Goal: Navigation & Orientation: Understand site structure

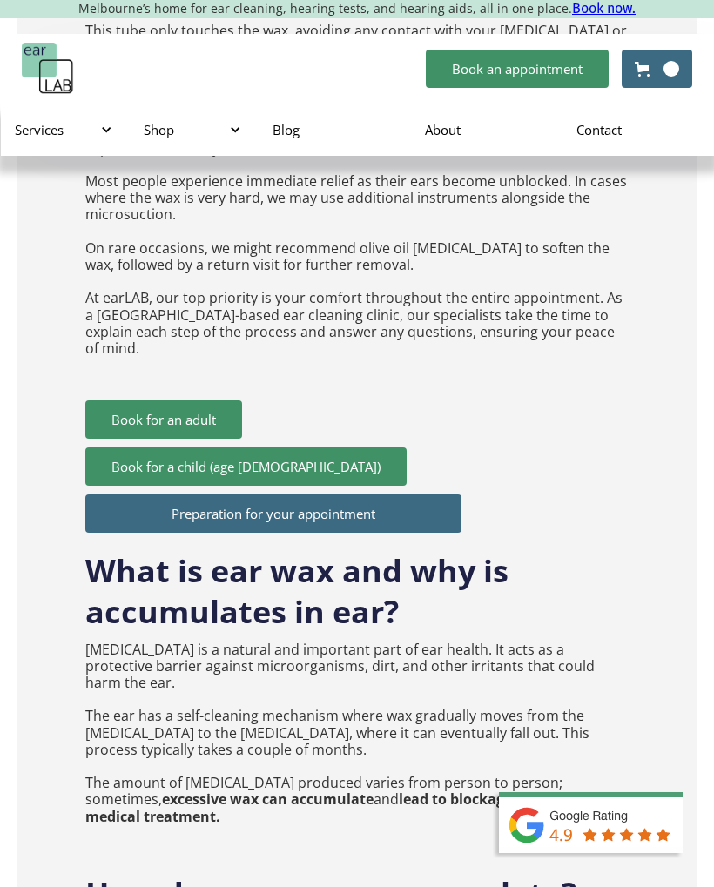
scroll to position [2736, 0]
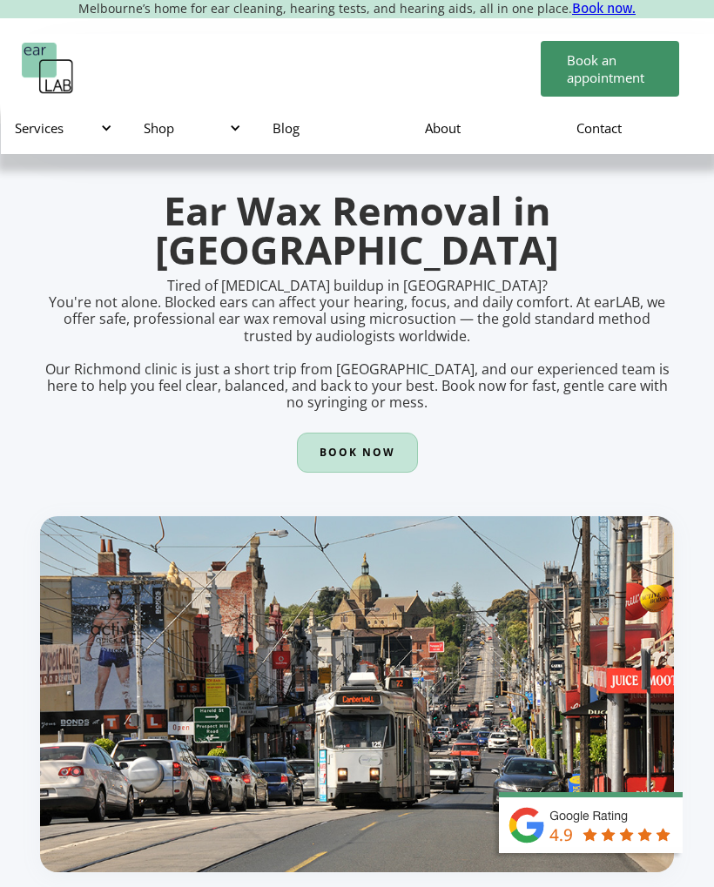
click at [162, 132] on div "Shop" at bounding box center [191, 127] width 94 height 17
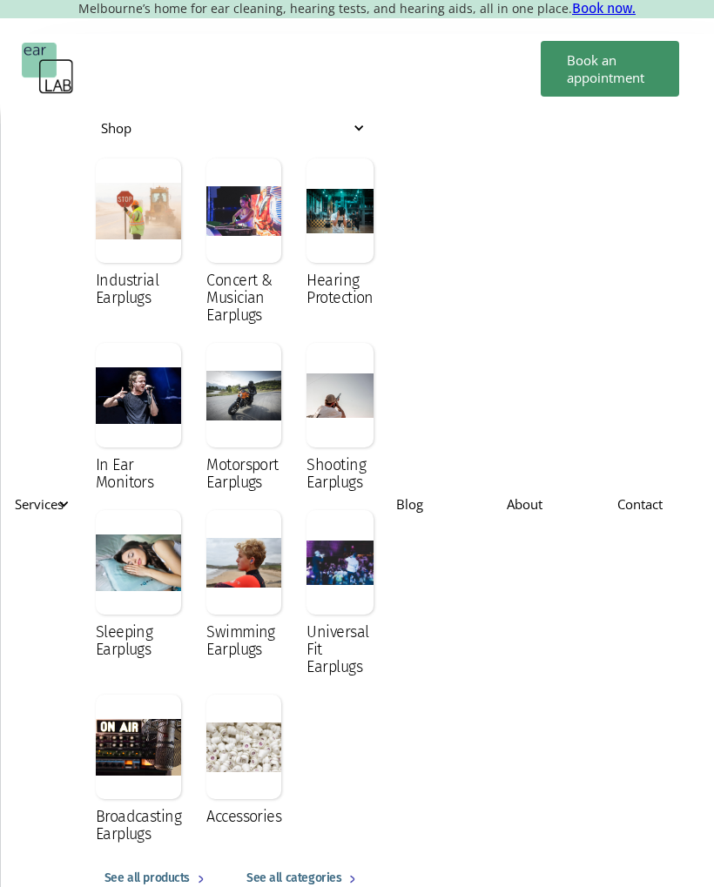
click at [73, 87] on img "home" at bounding box center [48, 69] width 52 height 52
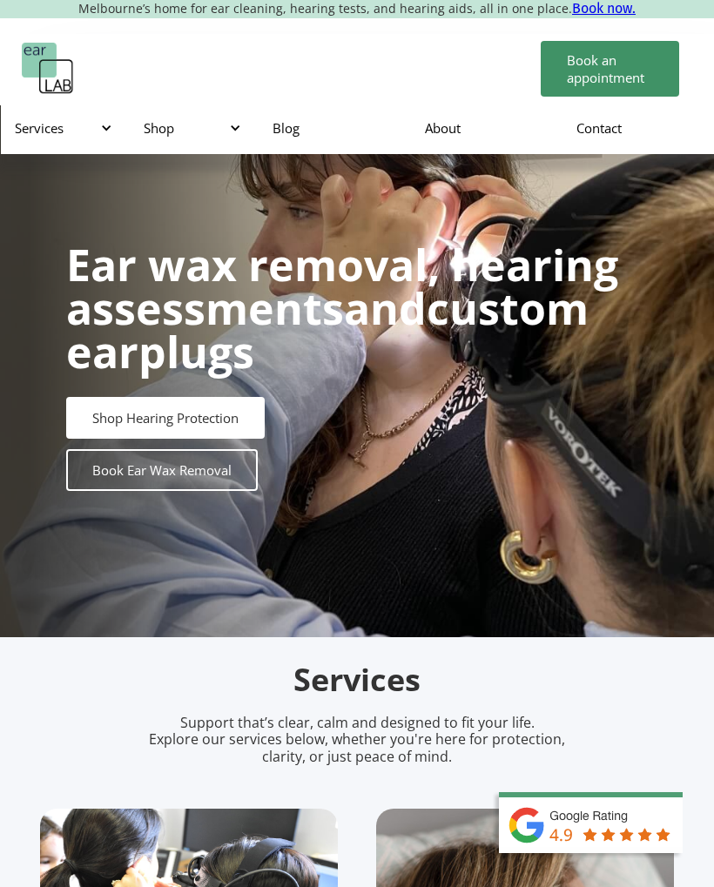
click at [50, 144] on div "Services" at bounding box center [65, 128] width 129 height 52
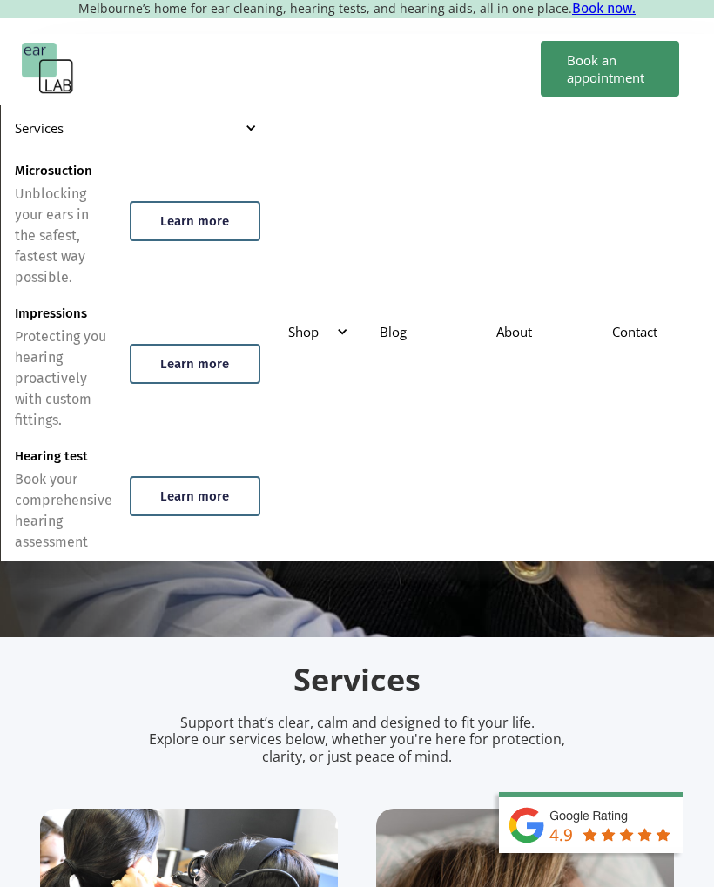
click at [643, 327] on link "Contact" at bounding box center [656, 331] width 116 height 50
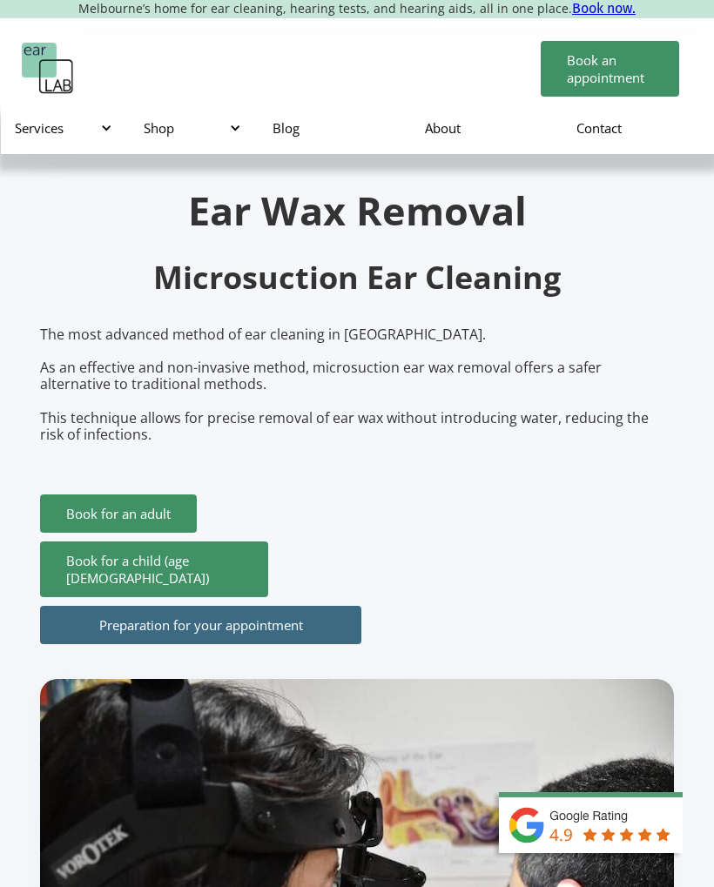
click at [610, 507] on div "The most advanced method of ear cleaning in Melbourne. As an effective and non-…" at bounding box center [357, 485] width 634 height 318
click at [440, 138] on link "About" at bounding box center [486, 128] width 151 height 50
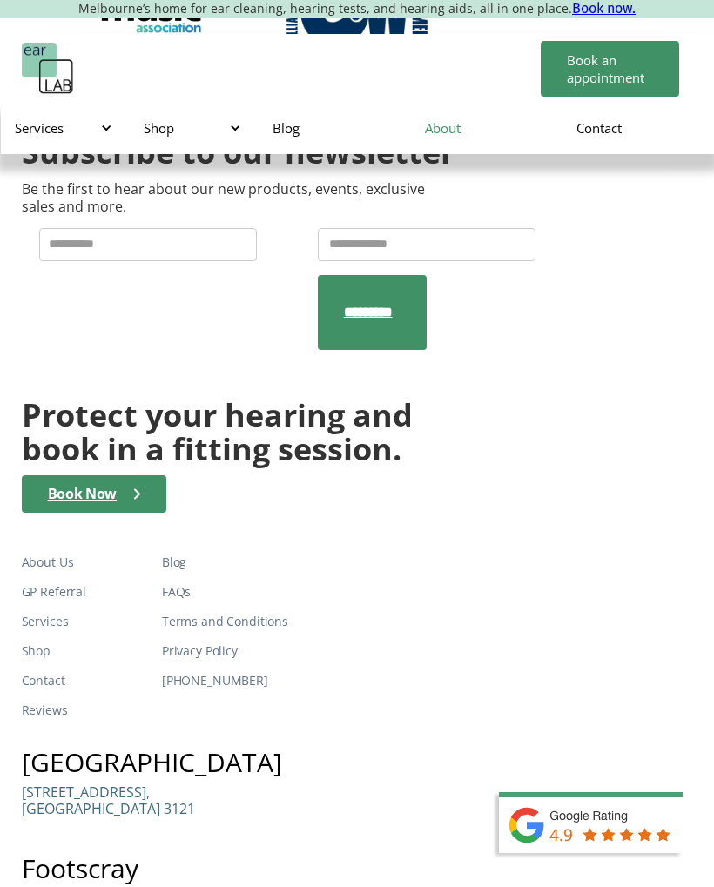
scroll to position [3906, 0]
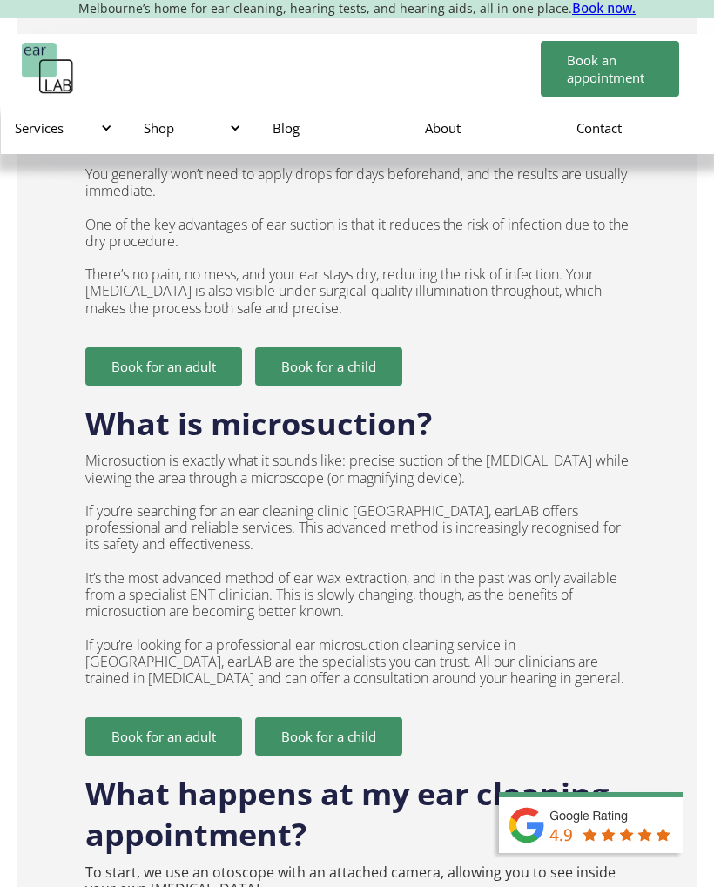
scroll to position [1686, 0]
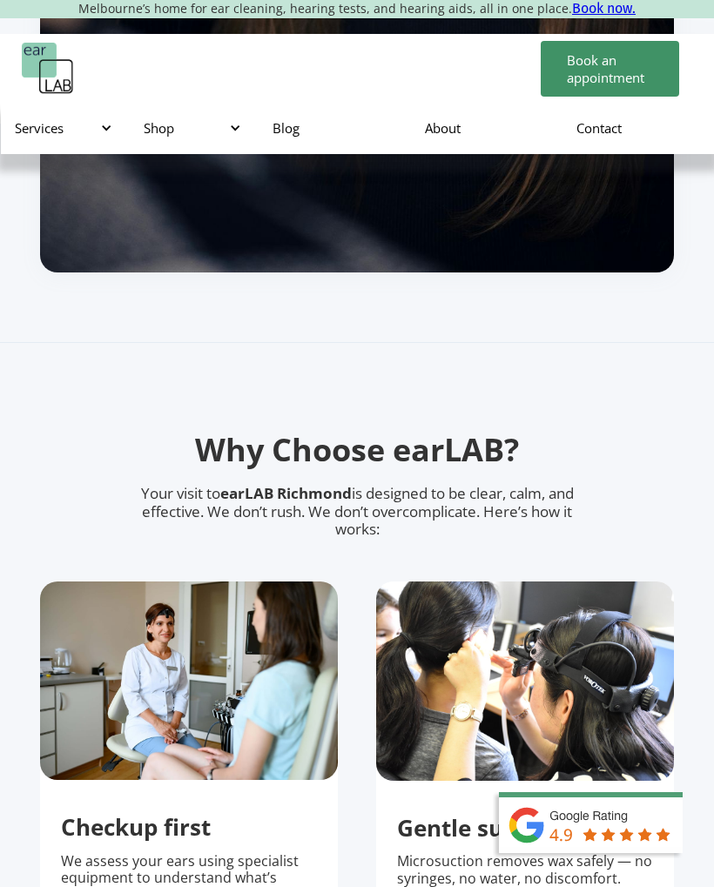
scroll to position [2590, 0]
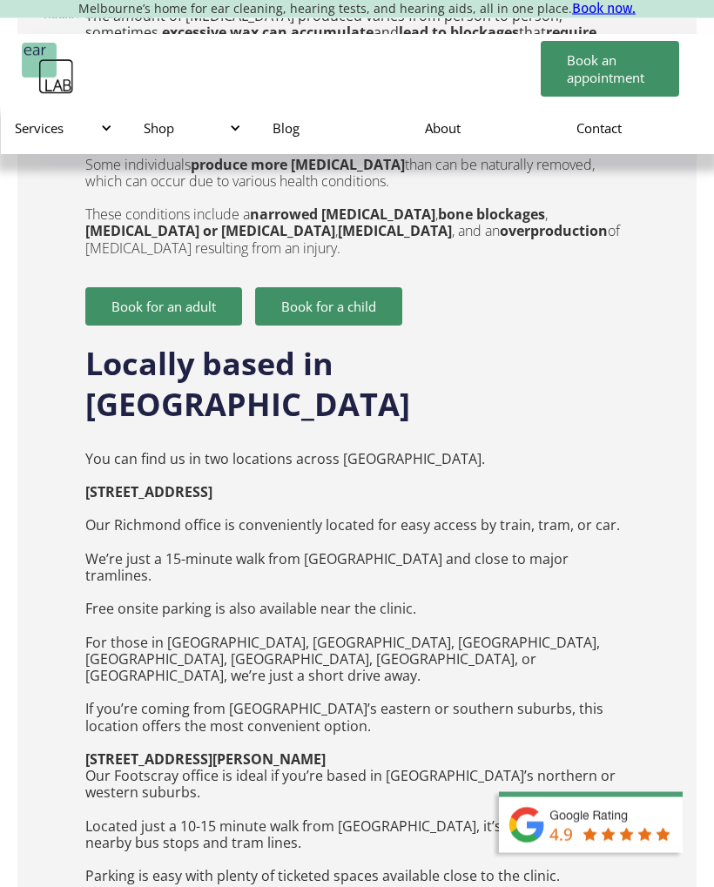
scroll to position [3490, 0]
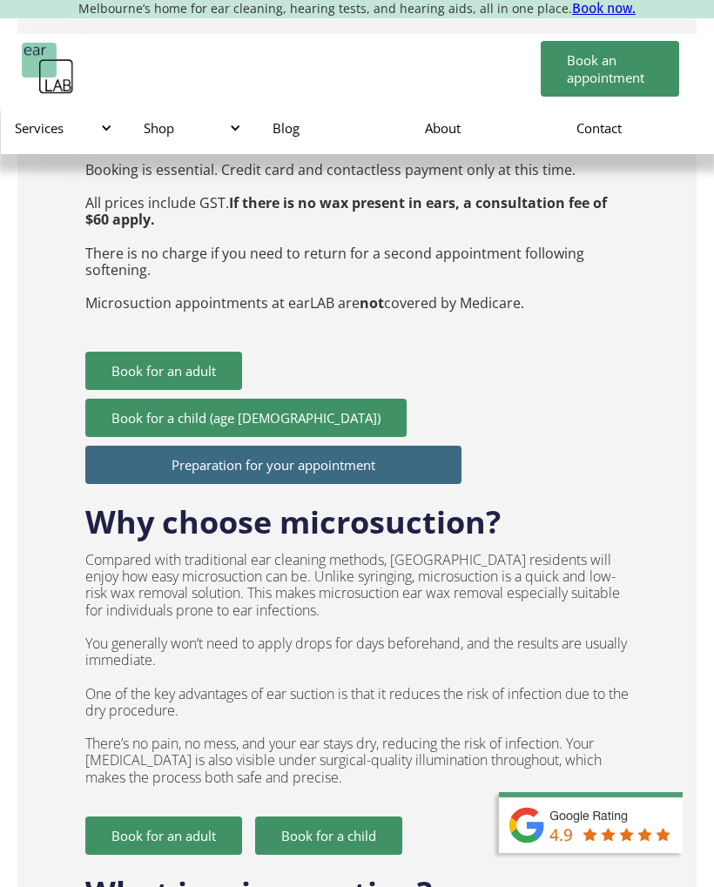
scroll to position [1241, 0]
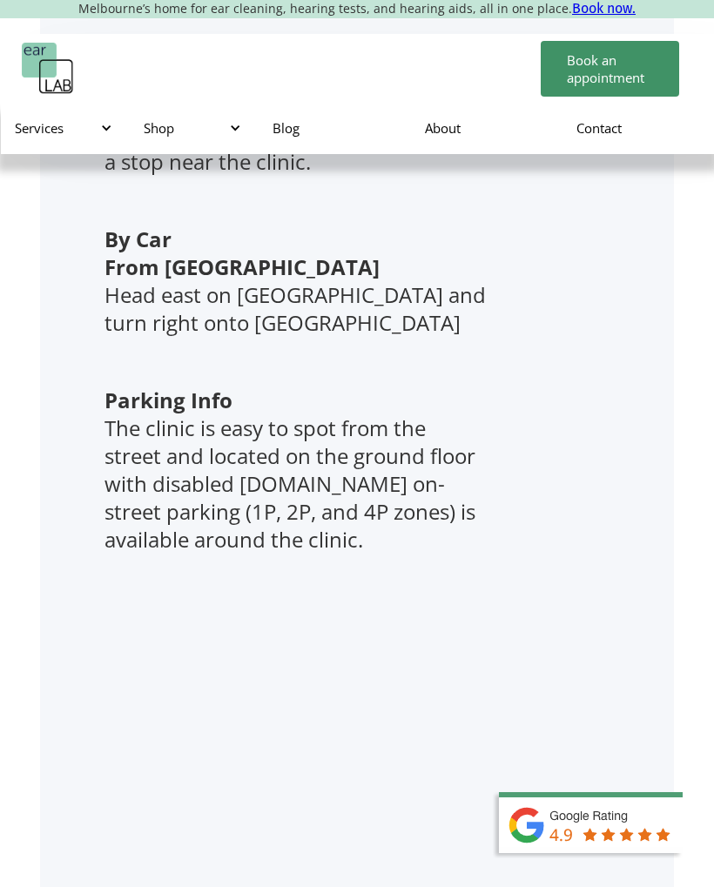
scroll to position [5159, 0]
